Goal: Task Accomplishment & Management: Use online tool/utility

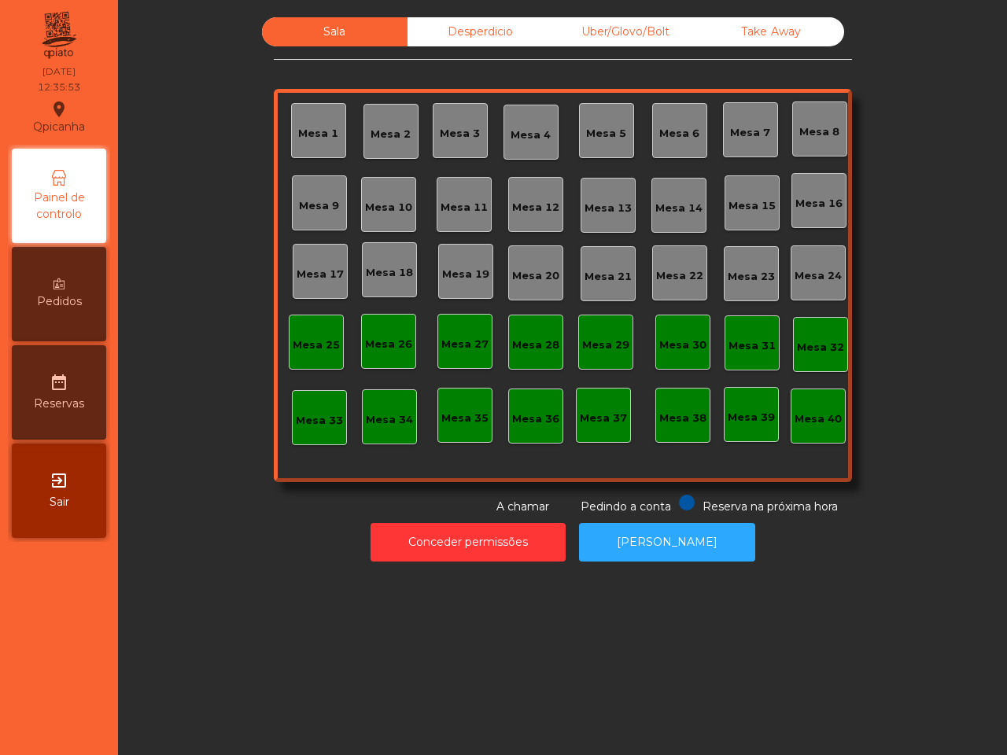
click at [743, 24] on div "Take Away" at bounding box center [772, 31] width 146 height 29
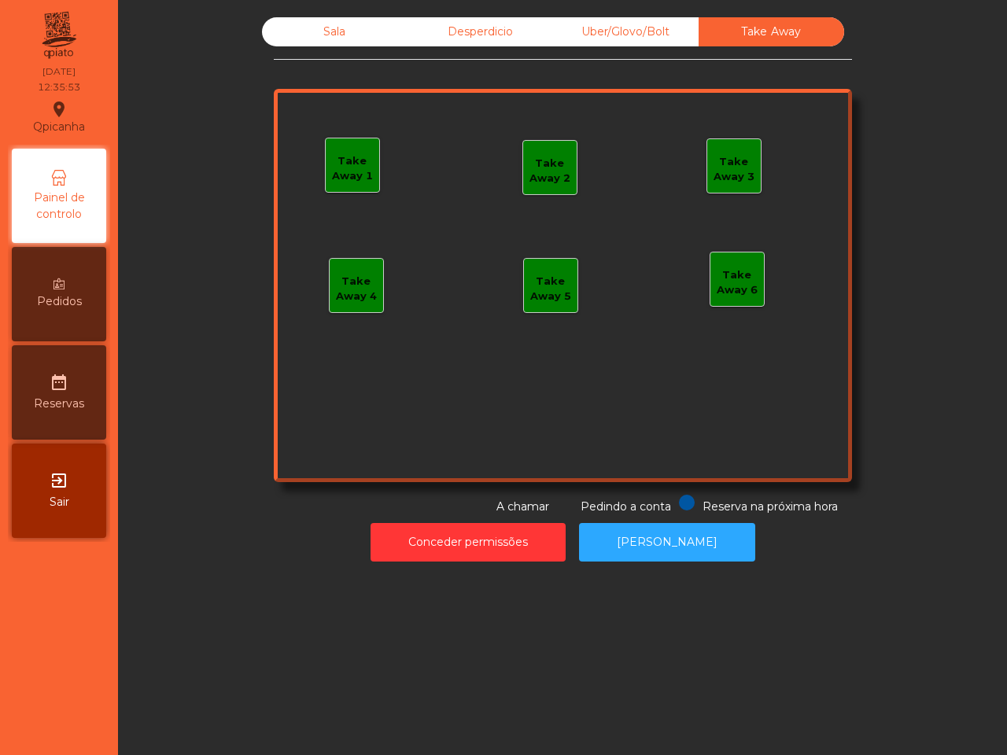
click at [347, 155] on div "Take Away 1" at bounding box center [352, 168] width 53 height 31
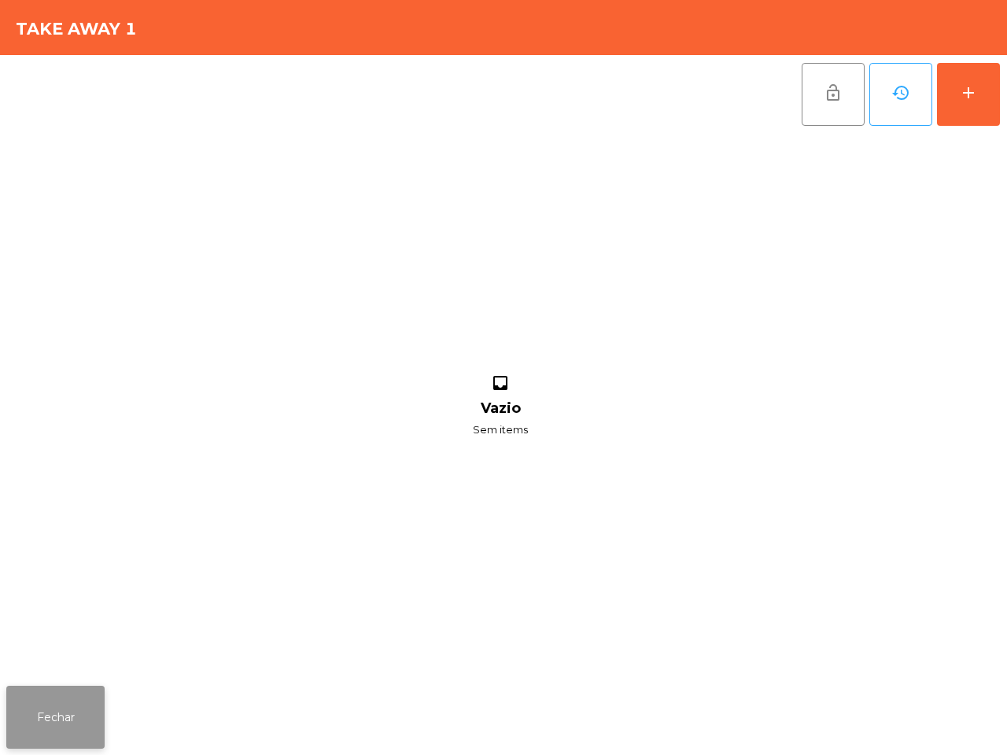
click at [46, 694] on button "Fechar" at bounding box center [55, 717] width 98 height 63
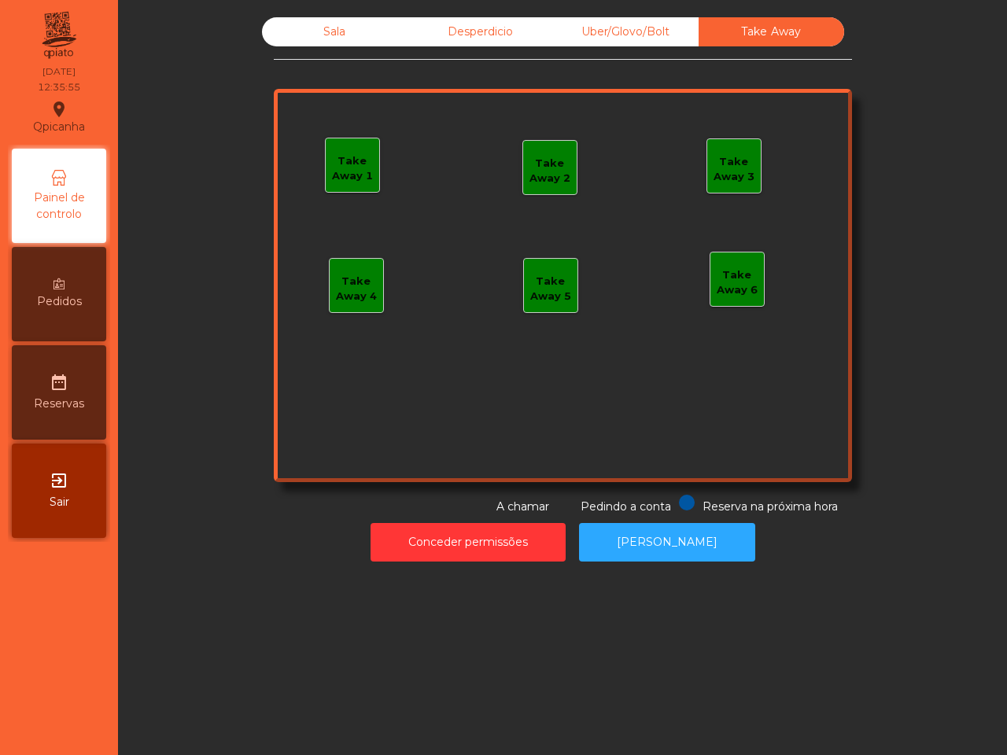
click at [607, 43] on div "Uber/Glovo/Bolt" at bounding box center [626, 31] width 146 height 29
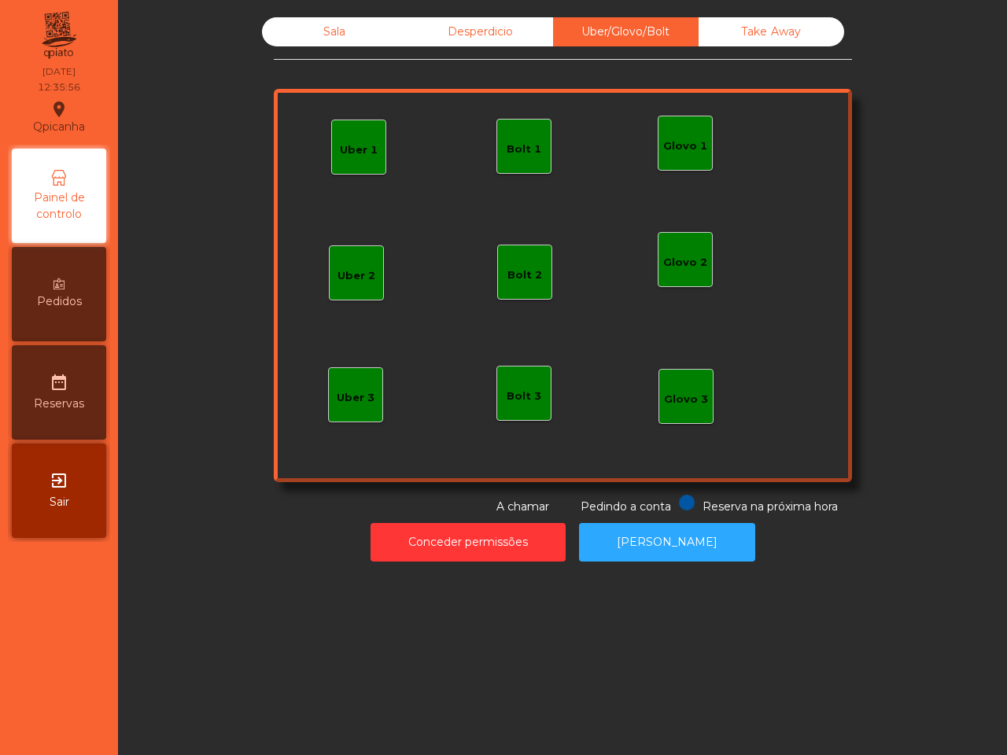
click at [663, 151] on div "Glovo 1" at bounding box center [685, 146] width 44 height 16
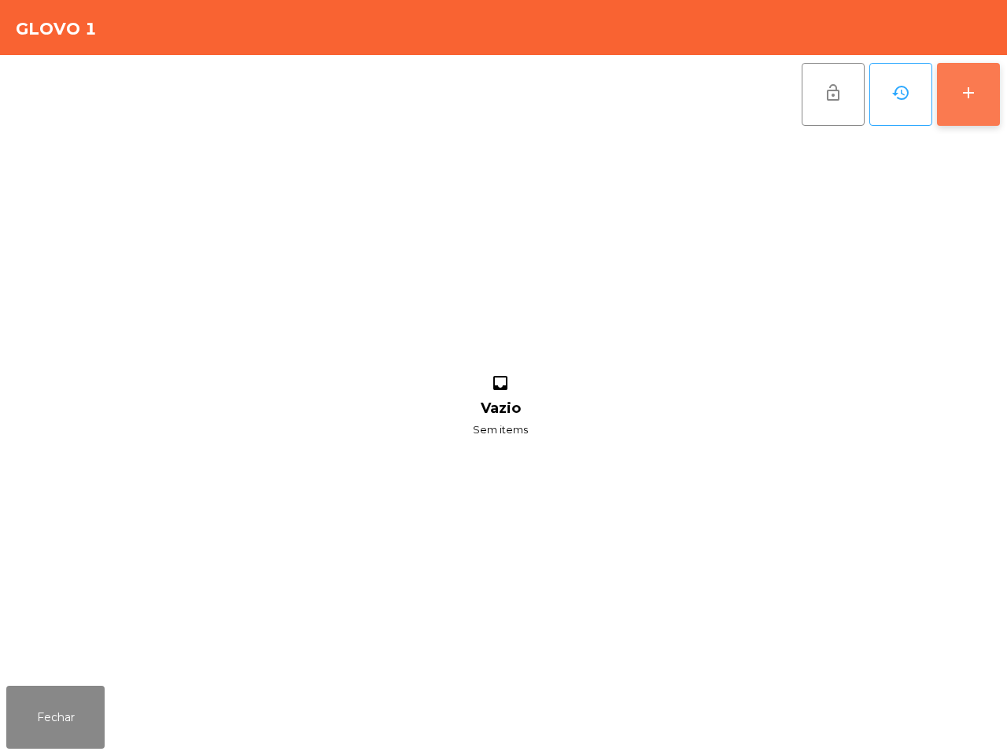
click at [961, 96] on div "add" at bounding box center [968, 92] width 19 height 19
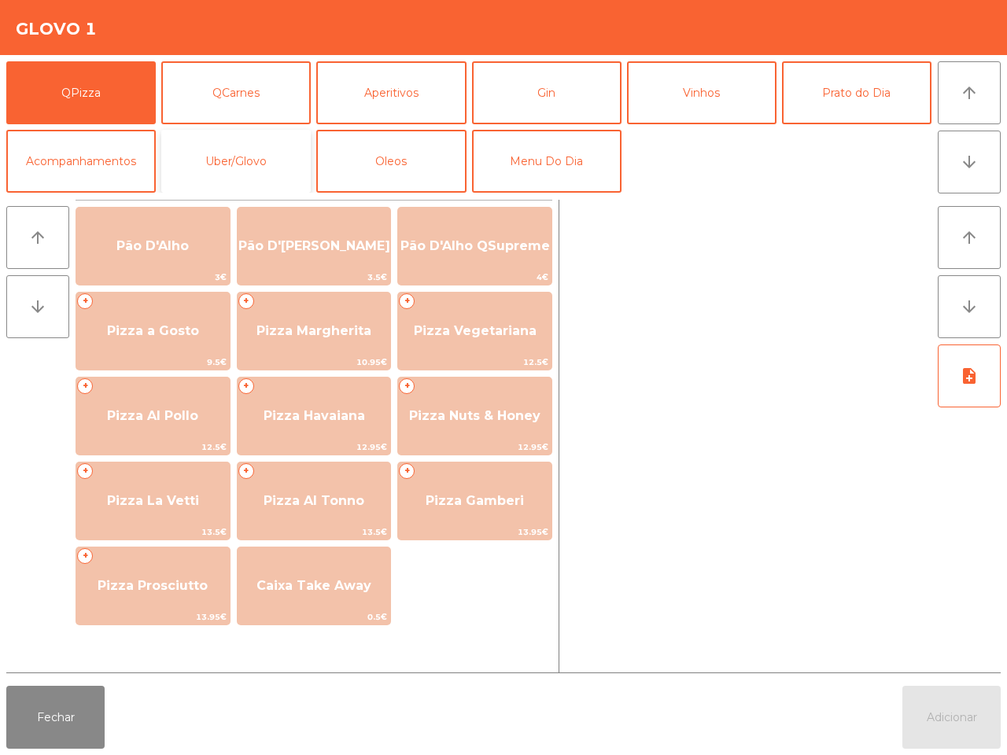
click at [256, 162] on button "Uber/Glovo" at bounding box center [235, 161] width 149 height 63
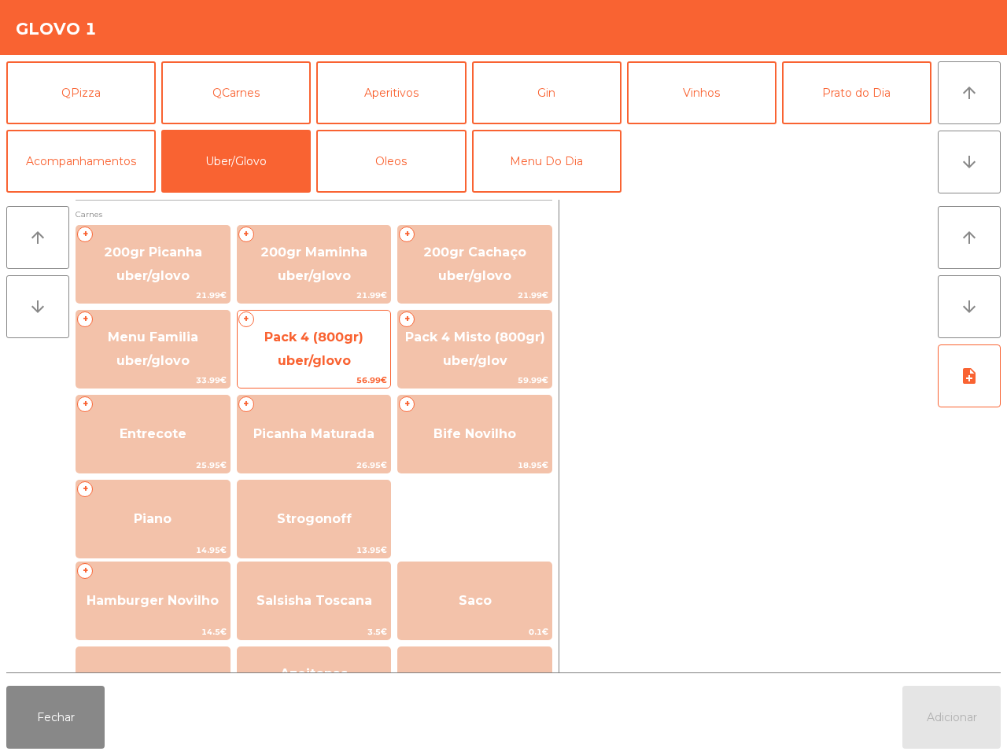
click at [313, 355] on span "Pack 4 (800gr) uber/glovo" at bounding box center [313, 349] width 99 height 39
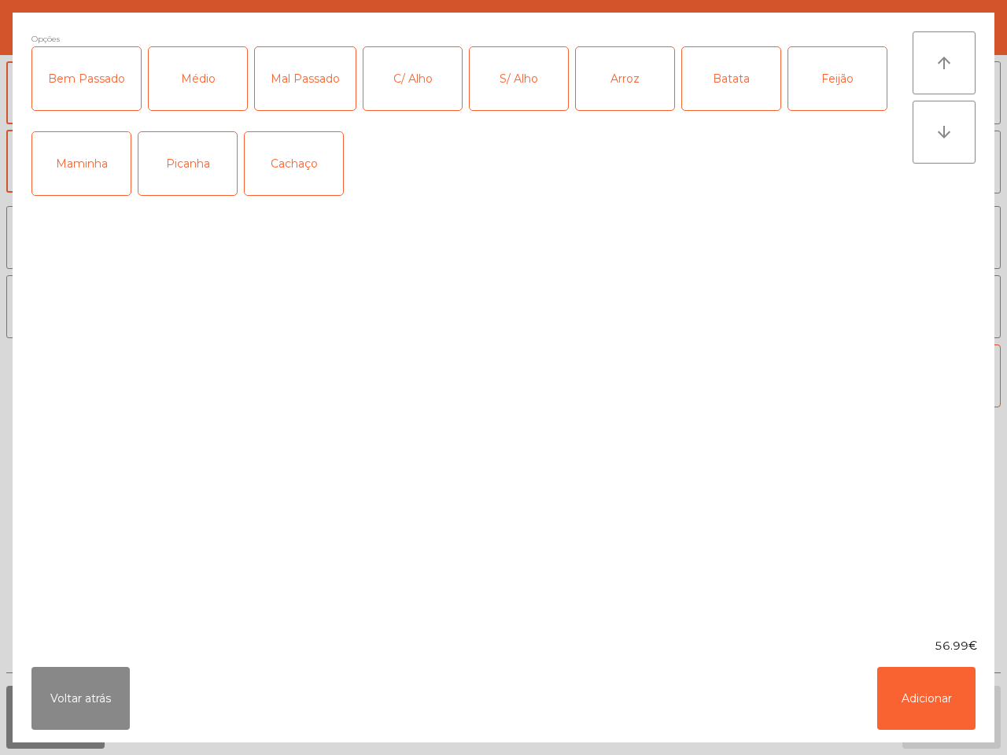
click at [175, 167] on div "Picanha" at bounding box center [187, 163] width 98 height 63
click at [101, 168] on div "Maminha" at bounding box center [81, 163] width 98 height 63
click at [106, 87] on div "Bem Passado" at bounding box center [86, 78] width 109 height 63
click at [594, 84] on div "Arroz" at bounding box center [625, 78] width 98 height 63
click at [718, 67] on div "Batata" at bounding box center [731, 78] width 98 height 63
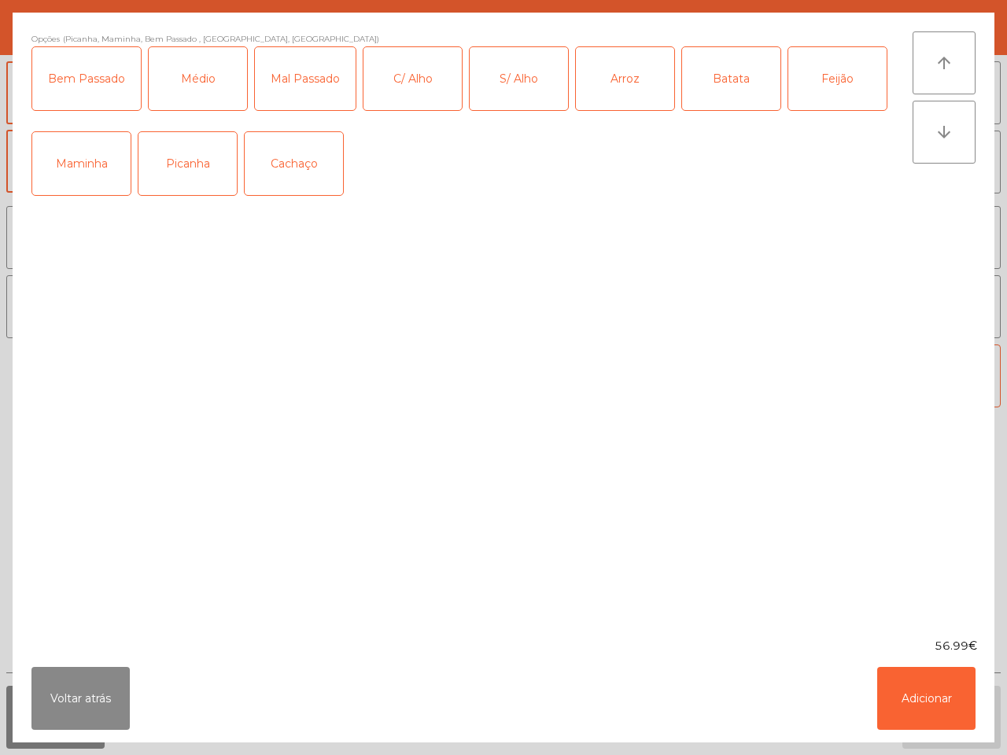
click at [850, 76] on div "Feijão" at bounding box center [837, 78] width 98 height 63
click at [918, 698] on button "Adicionar" at bounding box center [926, 698] width 98 height 63
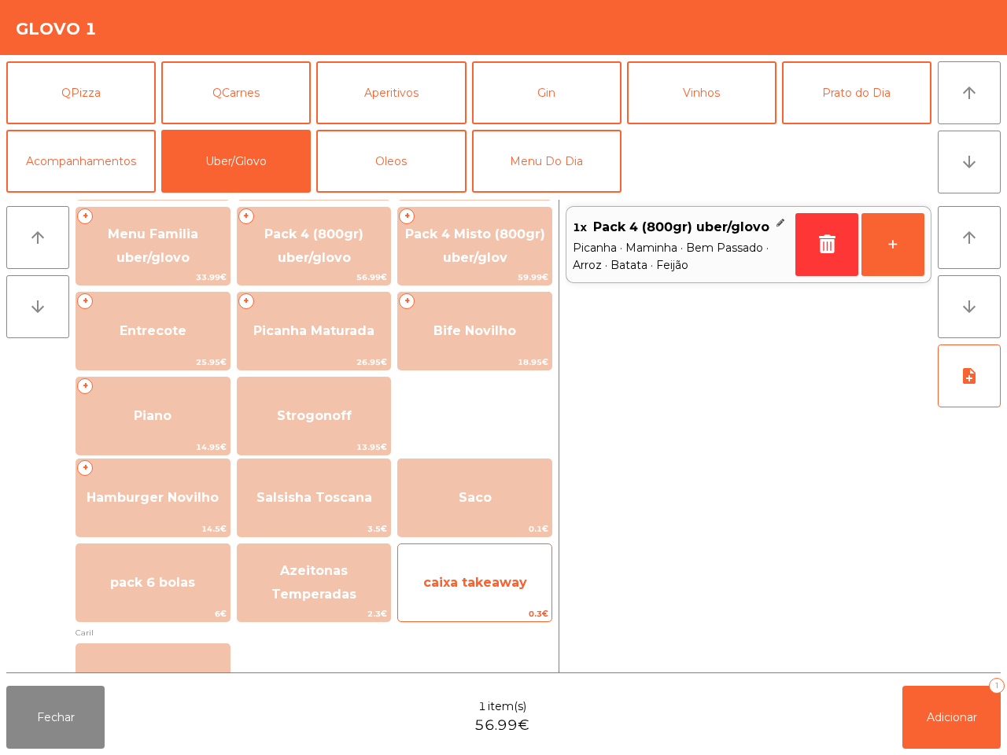
scroll to position [197, 0]
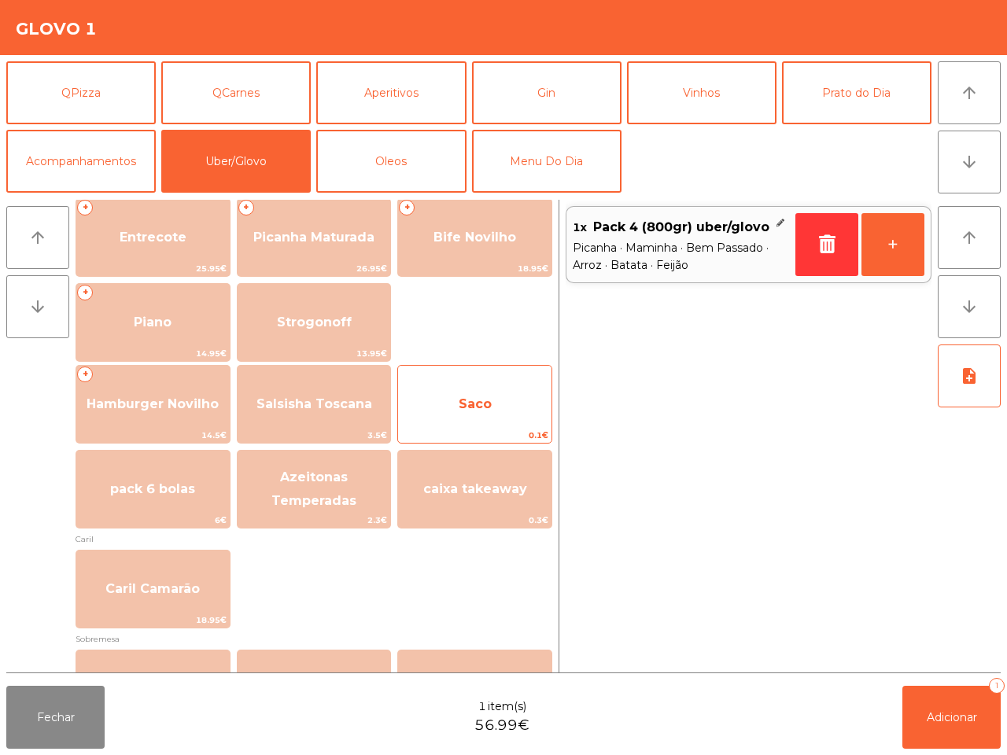
click at [506, 422] on span "Saco" at bounding box center [474, 404] width 153 height 42
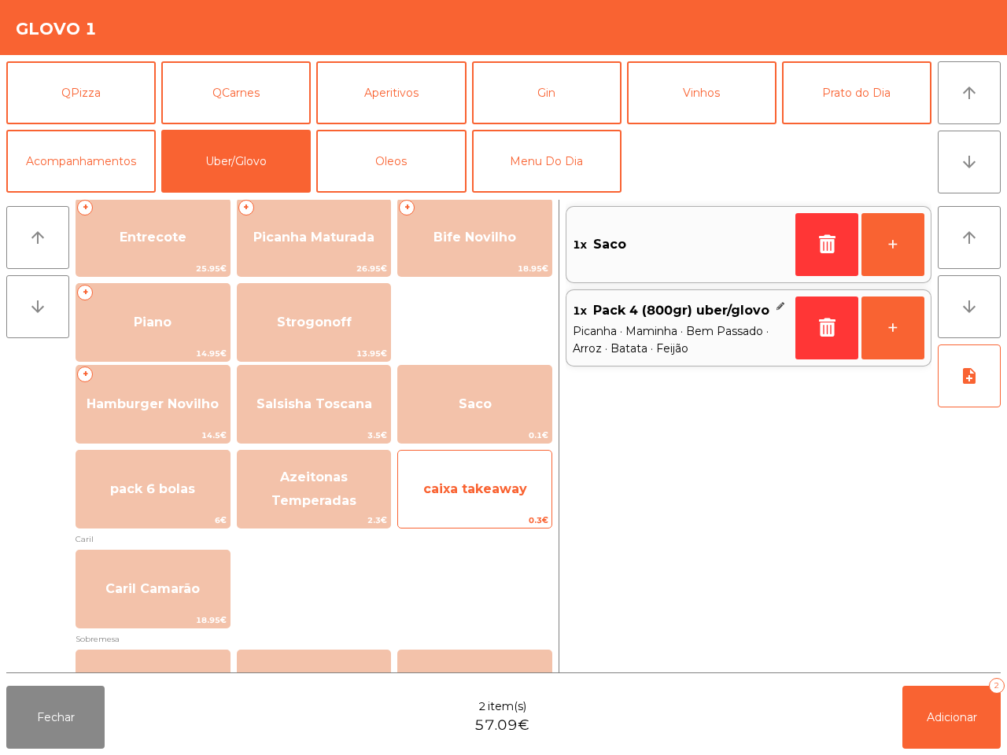
click at [510, 502] on span "caixa takeaway" at bounding box center [474, 489] width 153 height 42
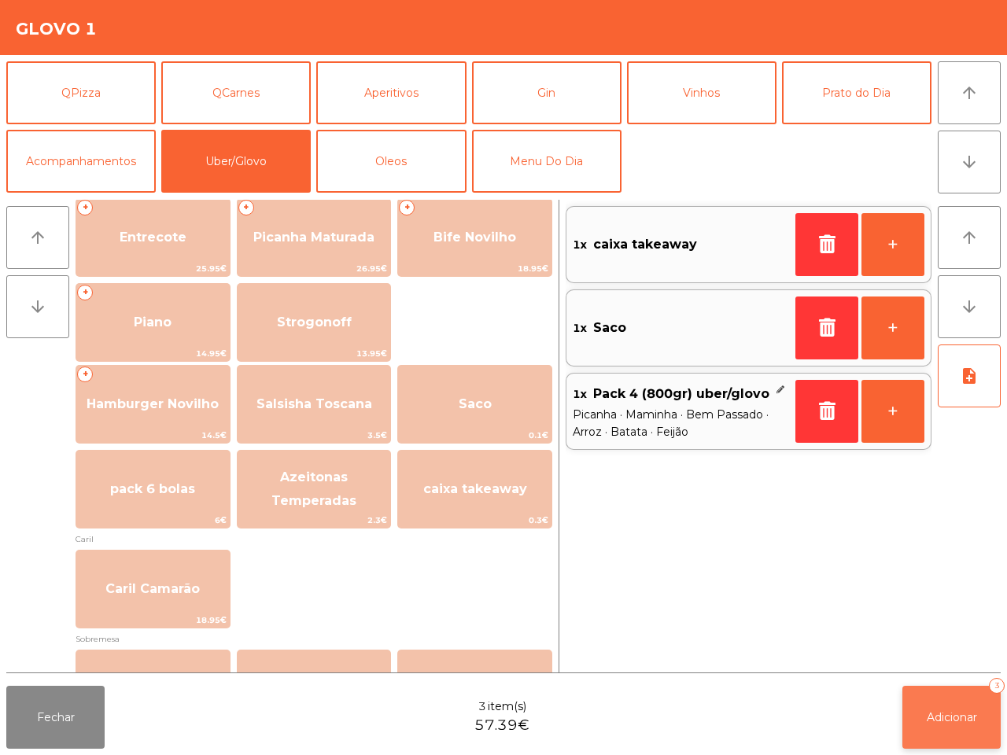
click at [944, 717] on span "Adicionar" at bounding box center [952, 717] width 50 height 14
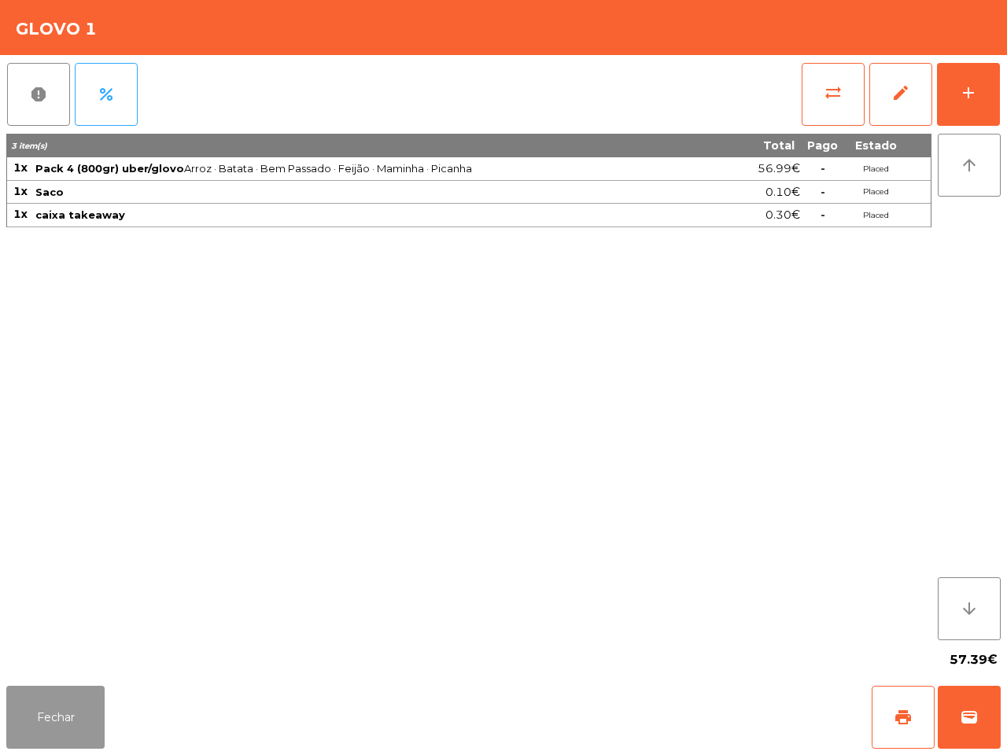
click at [76, 730] on button "Fechar" at bounding box center [55, 717] width 98 height 63
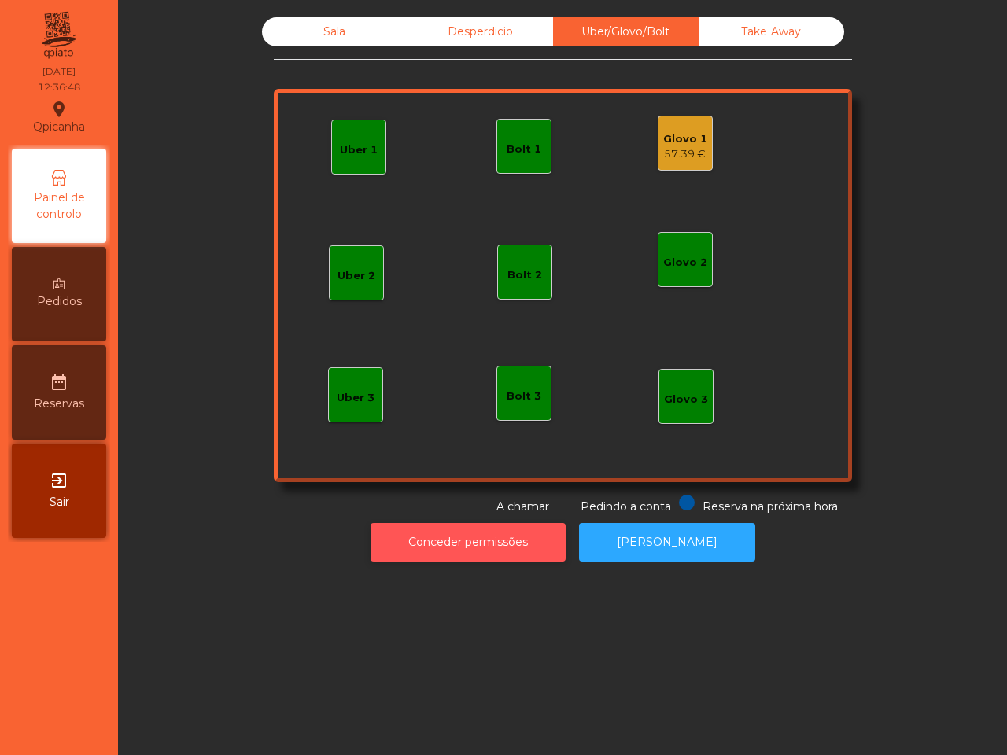
click at [493, 541] on button "Conceder permissões" at bounding box center [468, 542] width 195 height 39
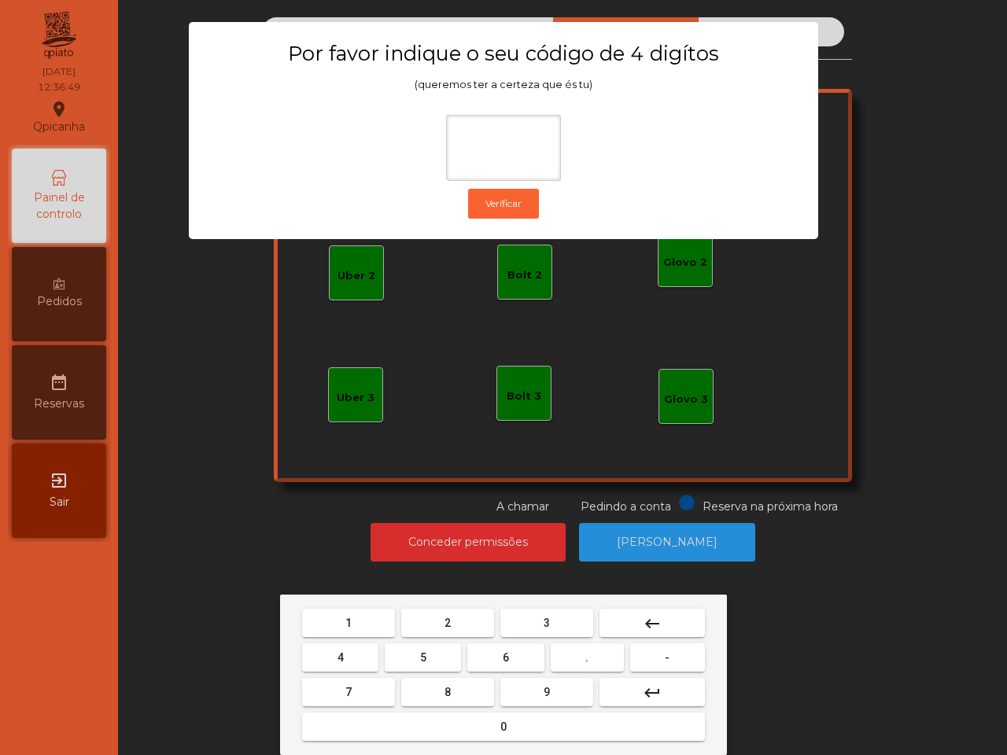
click at [515, 657] on button "6" at bounding box center [505, 658] width 76 height 28
click at [442, 663] on button "5" at bounding box center [423, 658] width 76 height 28
click at [356, 619] on button "1" at bounding box center [348, 623] width 93 height 28
click at [430, 622] on button "2" at bounding box center [447, 623] width 93 height 28
type input "****"
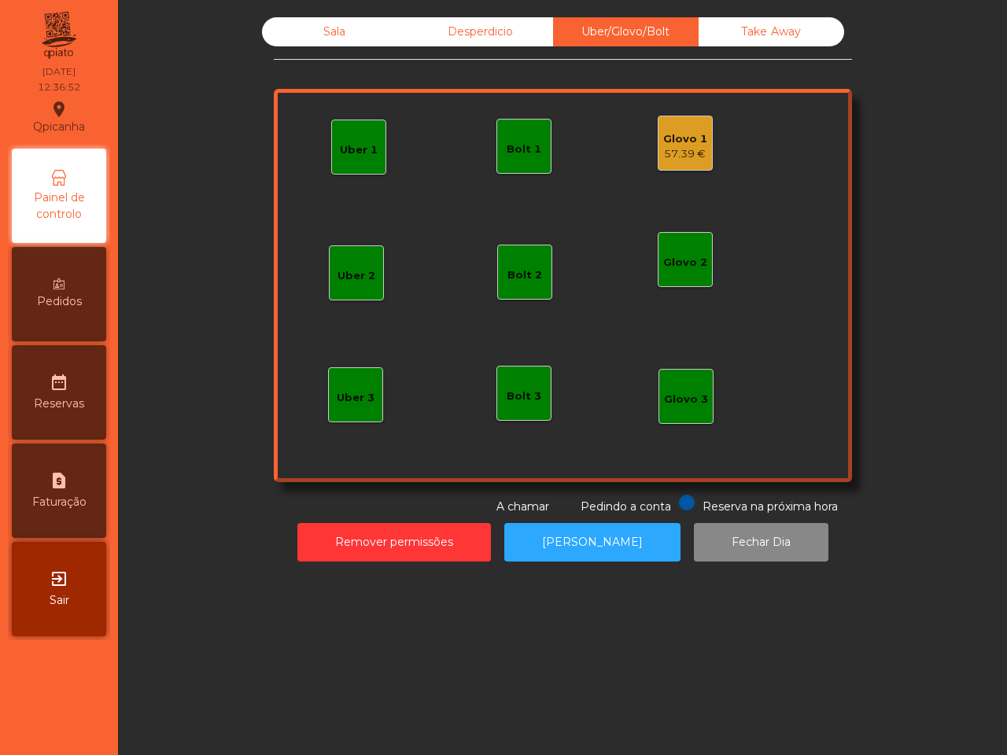
click at [683, 161] on div "57.39 €" at bounding box center [685, 154] width 44 height 16
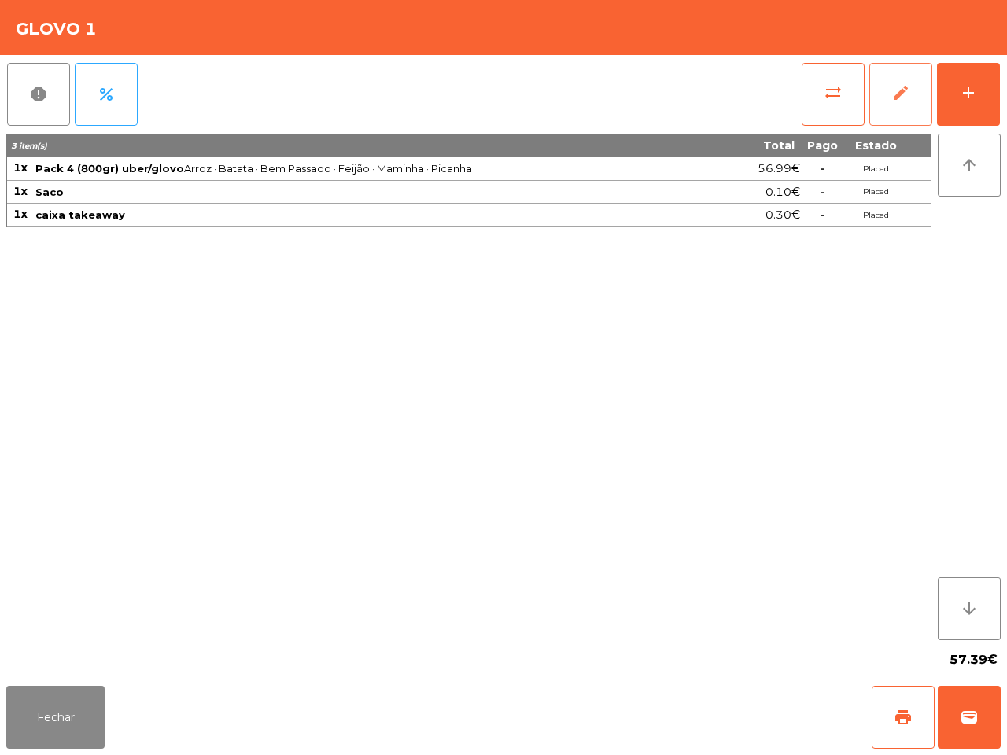
click at [901, 95] on span "edit" at bounding box center [900, 92] width 19 height 19
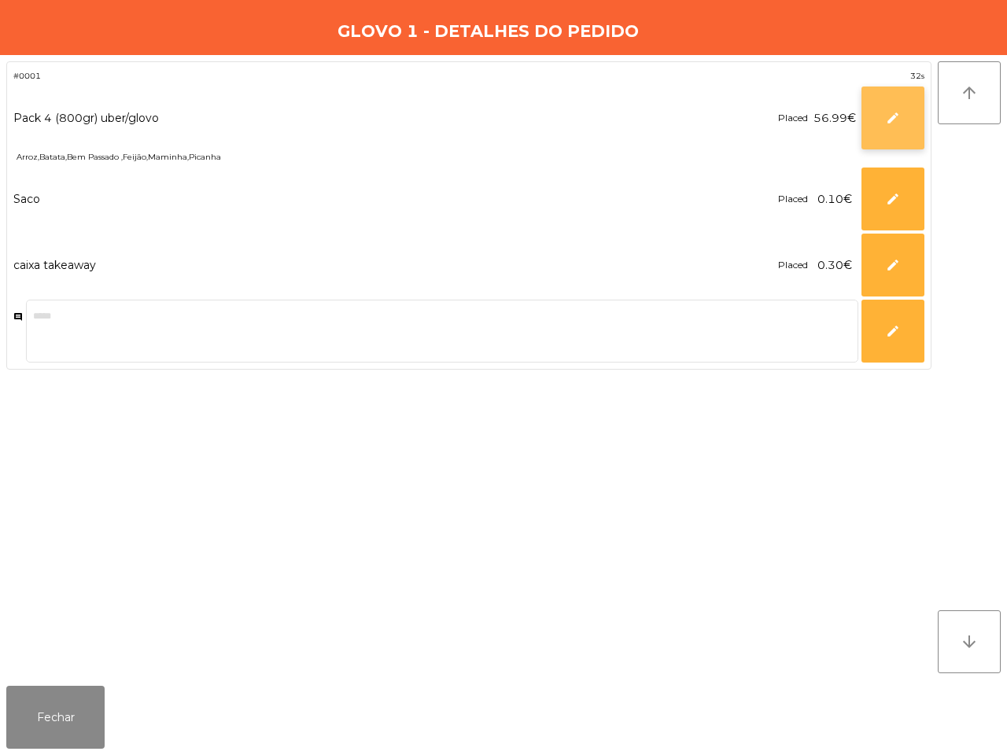
click at [889, 119] on span "edit" at bounding box center [893, 118] width 14 height 14
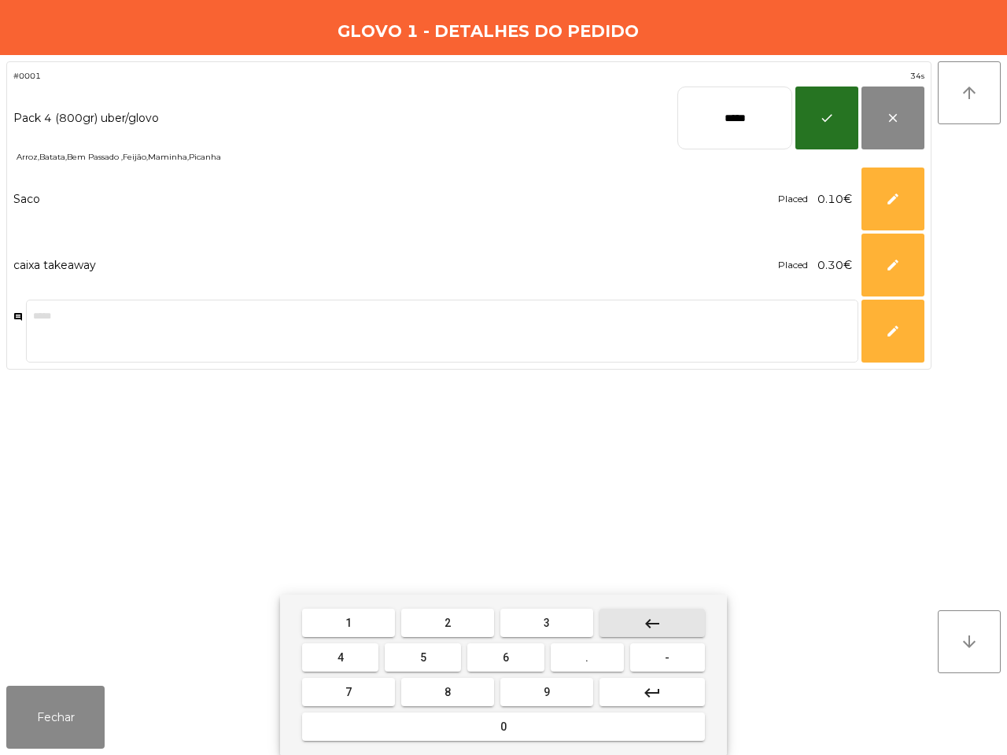
click at [683, 619] on button "keyboard_backspace" at bounding box center [652, 623] width 105 height 28
click at [685, 620] on button "keyboard_backspace" at bounding box center [652, 623] width 105 height 28
type input "**"
click at [673, 628] on button "keyboard_backspace" at bounding box center [652, 623] width 105 height 28
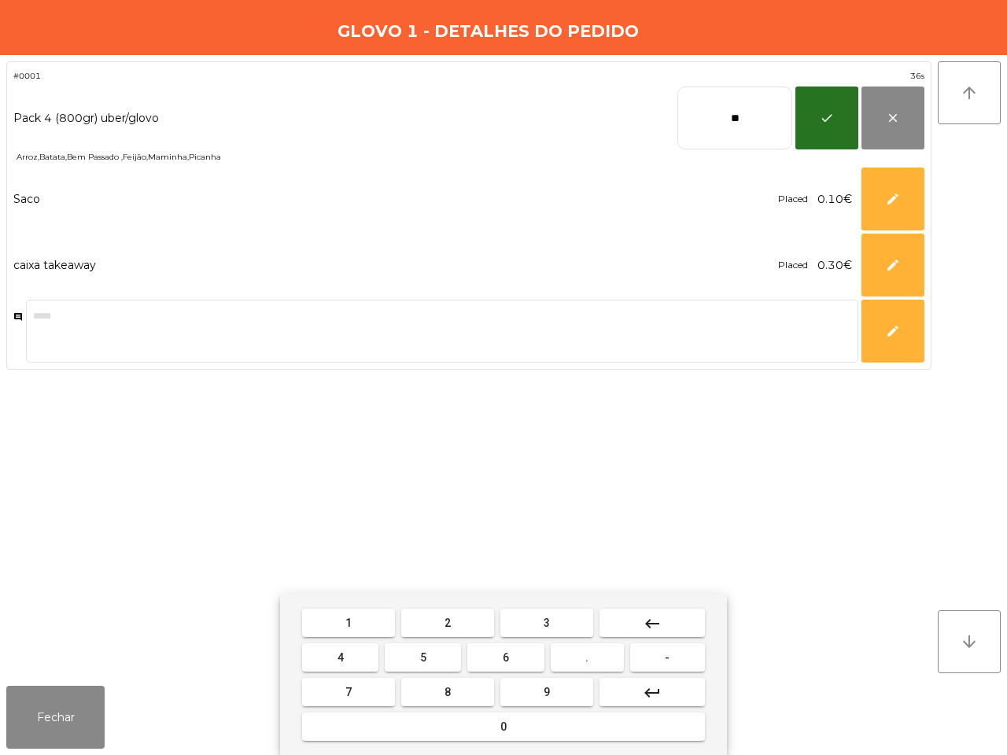
click at [549, 693] on button "9" at bounding box center [546, 692] width 93 height 28
click at [580, 658] on button "." at bounding box center [587, 658] width 73 height 28
click at [563, 690] on button "9" at bounding box center [546, 692] width 93 height 28
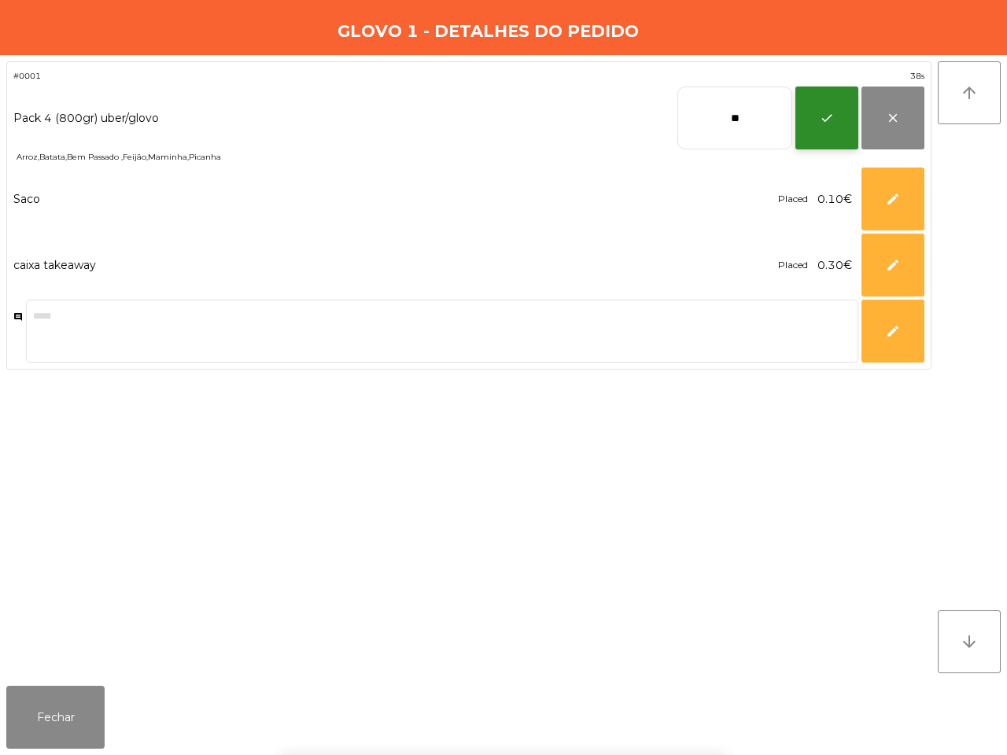
click at [817, 127] on button "check" at bounding box center [826, 118] width 63 height 63
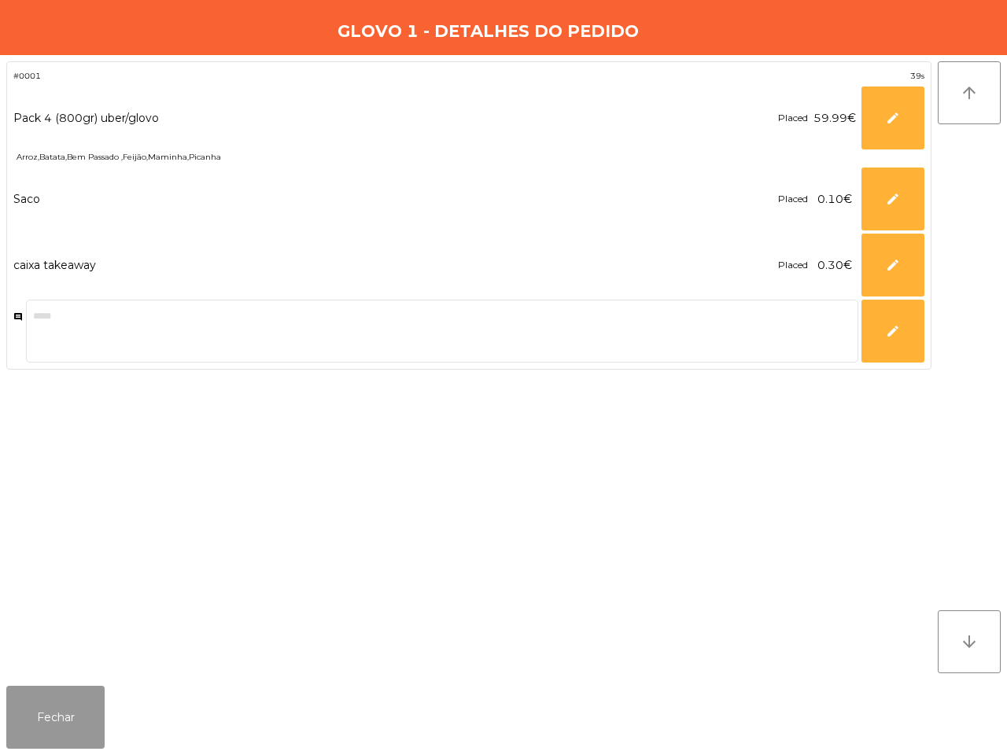
click at [79, 732] on button "Fechar" at bounding box center [55, 717] width 98 height 63
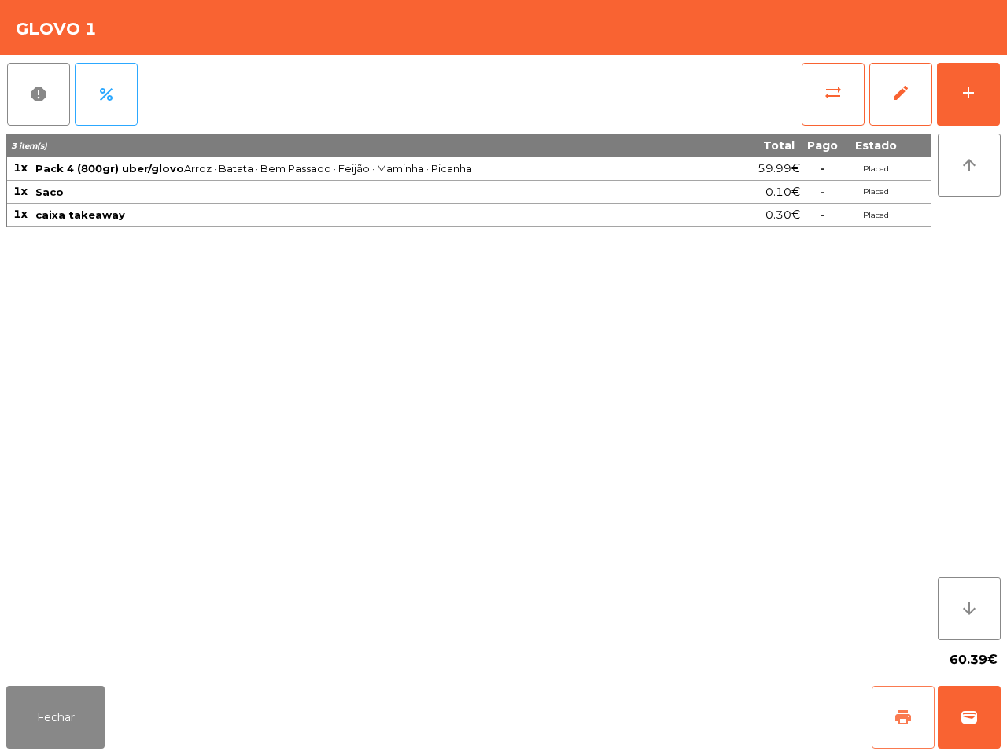
click at [898, 730] on button "print" at bounding box center [903, 717] width 63 height 63
click at [964, 724] on span "wallet" at bounding box center [969, 717] width 19 height 19
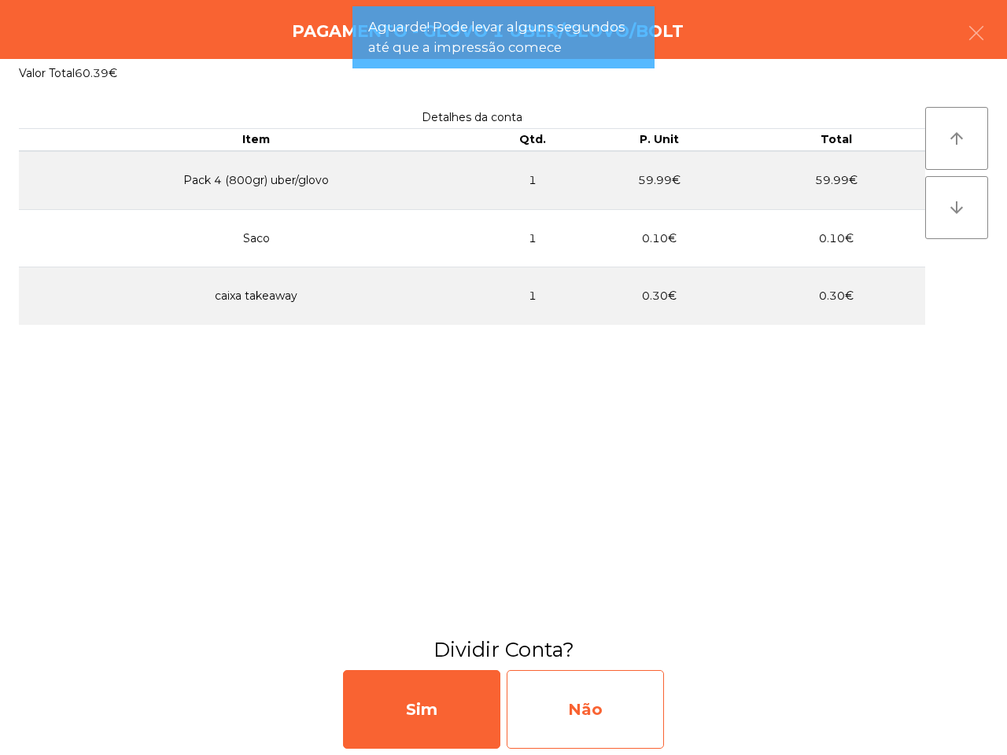
click at [548, 702] on div "Não" at bounding box center [585, 709] width 157 height 79
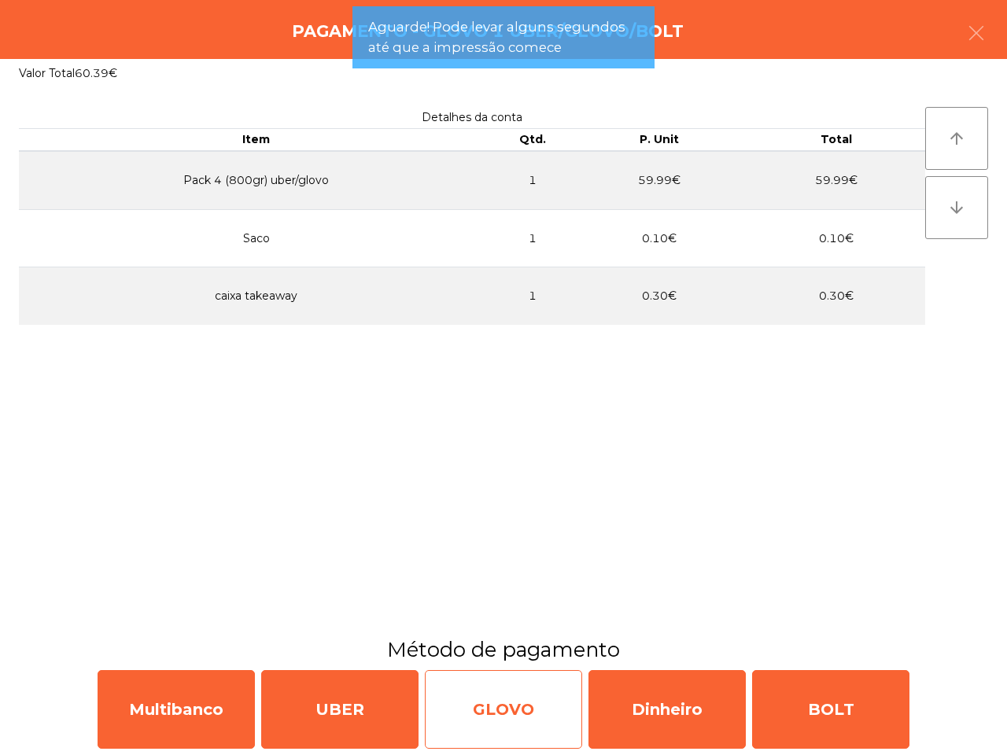
click at [544, 718] on div "GLOVO" at bounding box center [503, 709] width 157 height 79
select select "**"
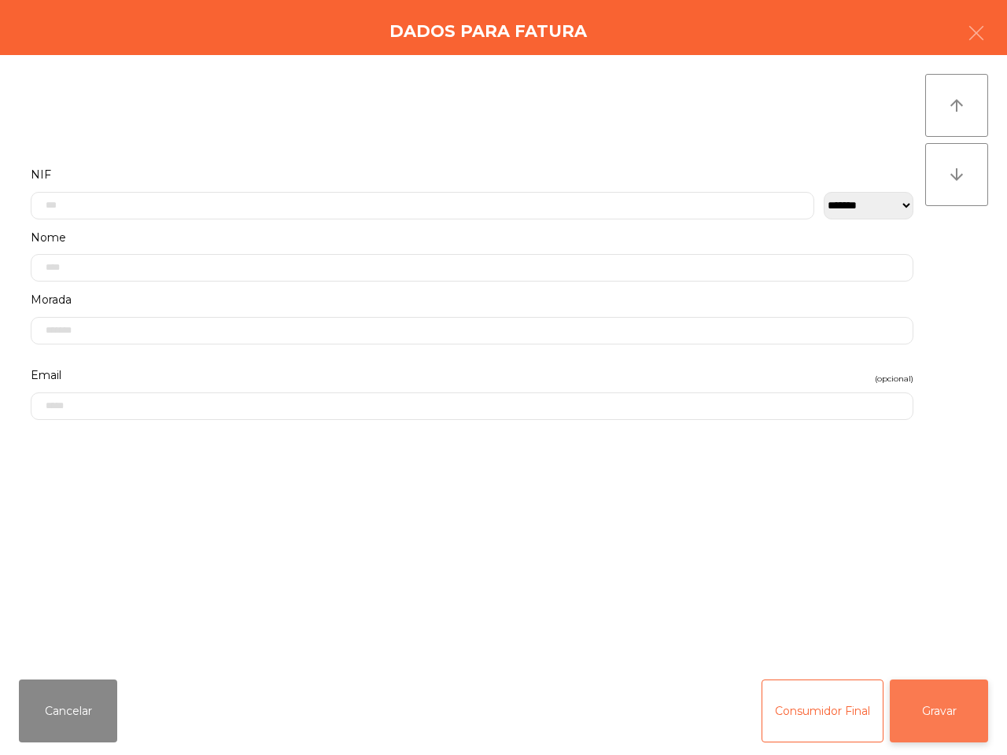
click at [921, 726] on button "Gravar" at bounding box center [939, 711] width 98 height 63
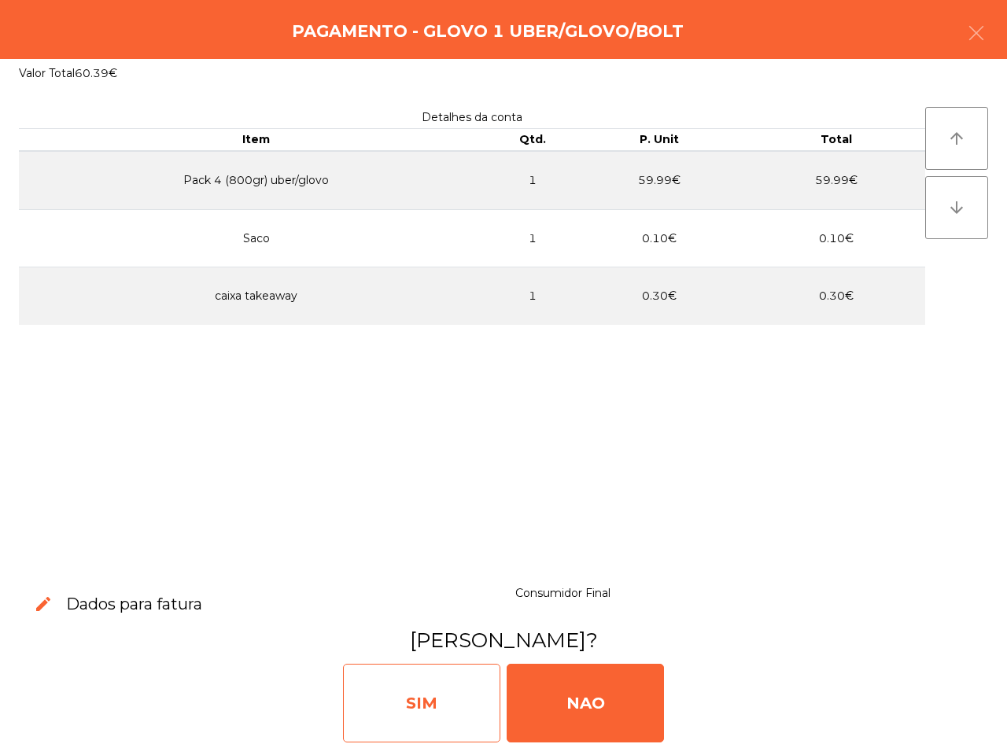
click at [435, 713] on div "SIM" at bounding box center [421, 703] width 157 height 79
